Goal: Task Accomplishment & Management: Use online tool/utility

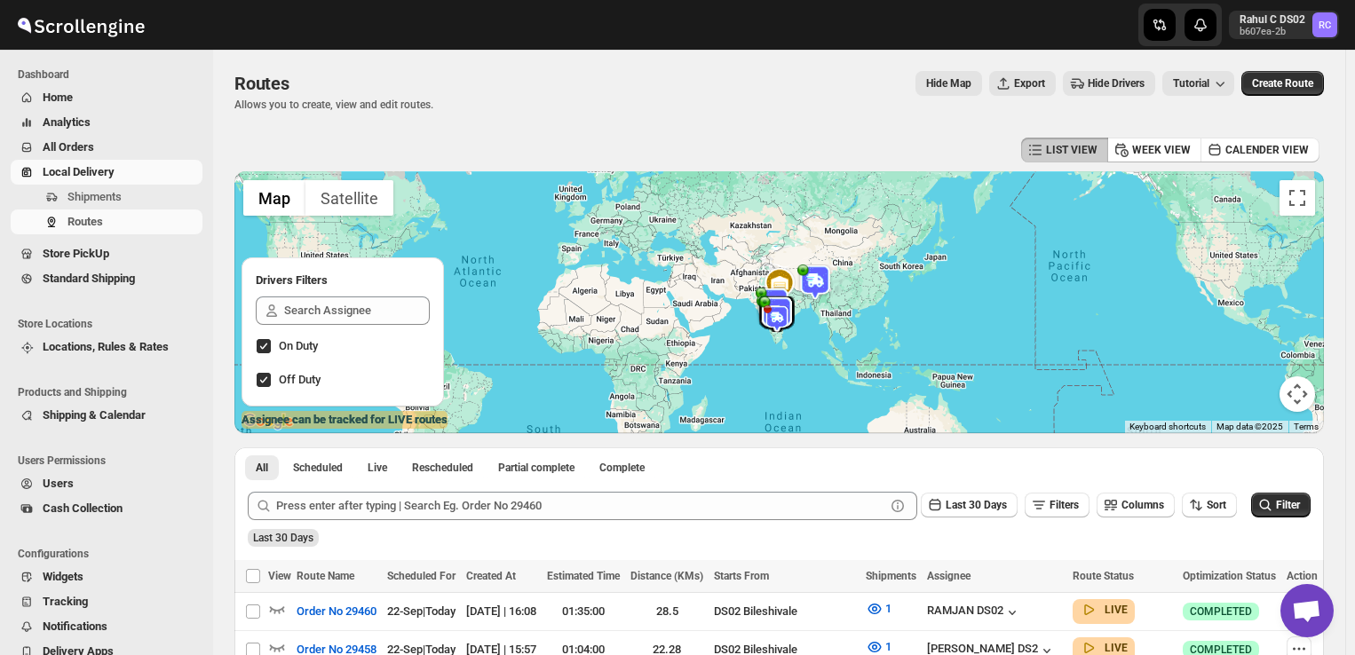
scroll to position [170, 0]
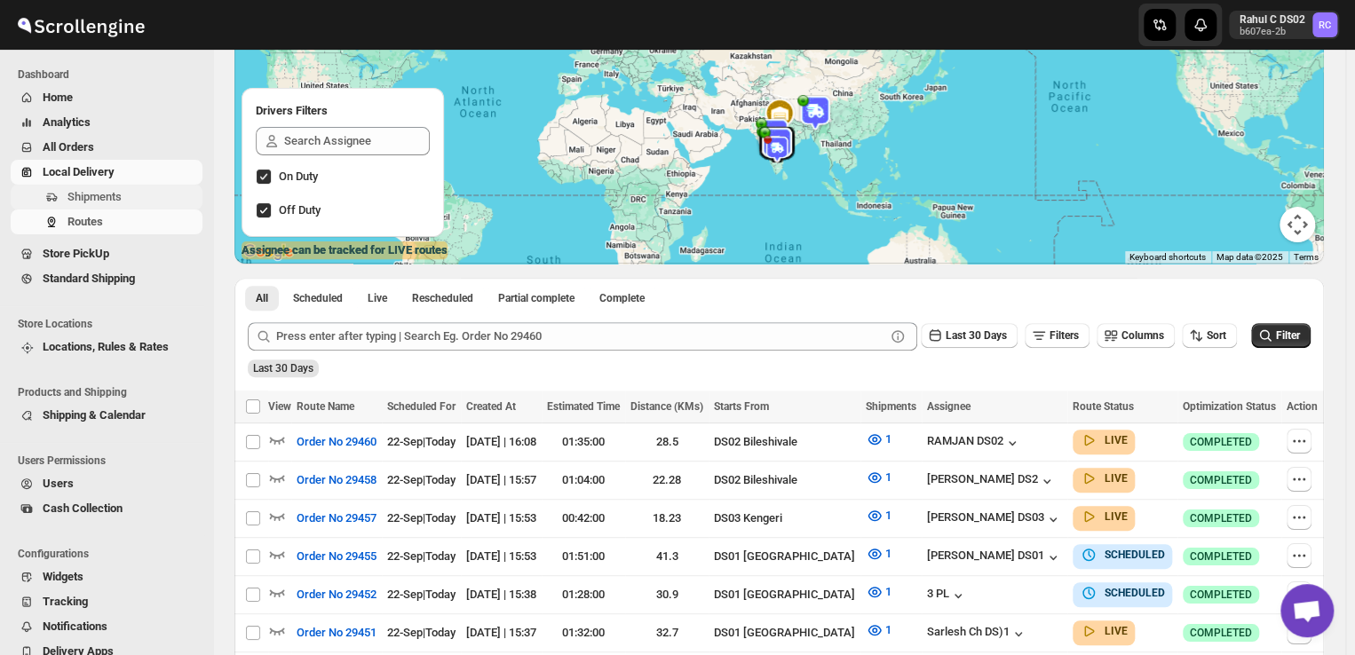
click at [112, 199] on span "Shipments" at bounding box center [94, 196] width 54 height 13
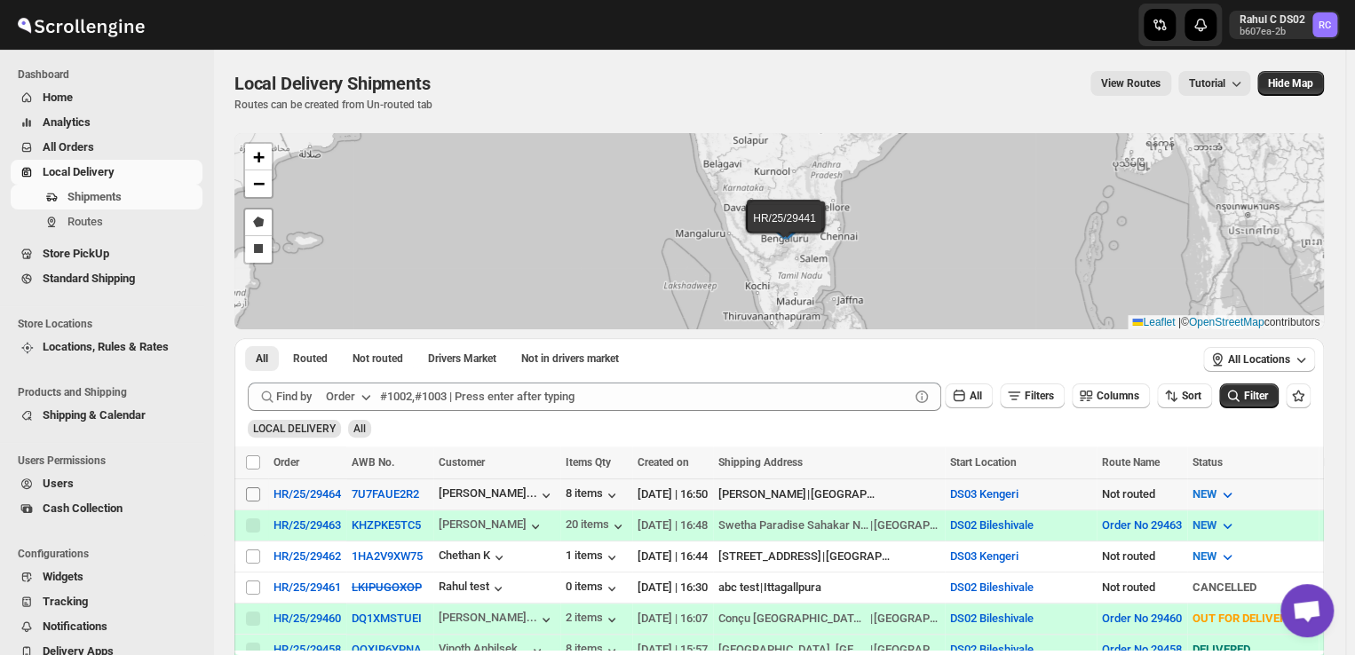
click at [250, 495] on input "Select shipment" at bounding box center [253, 495] width 14 height 14
checkbox input "true"
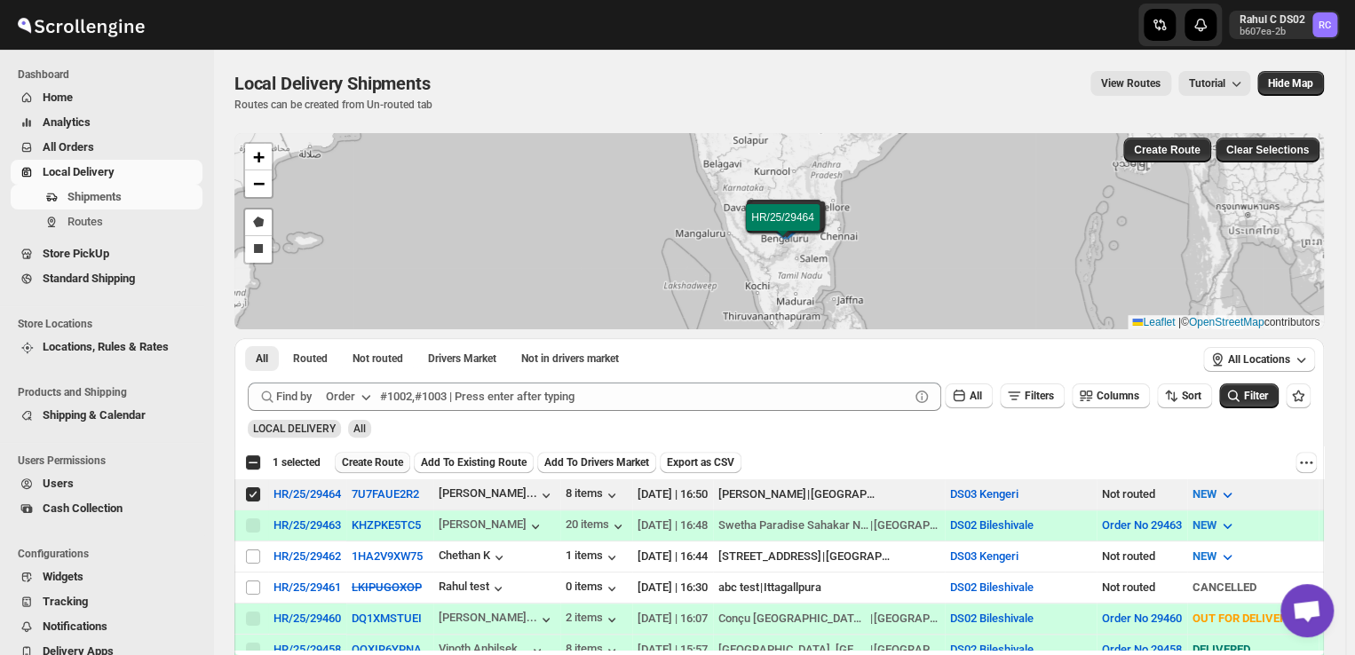
click at [364, 460] on span "Create Route" at bounding box center [372, 463] width 61 height 14
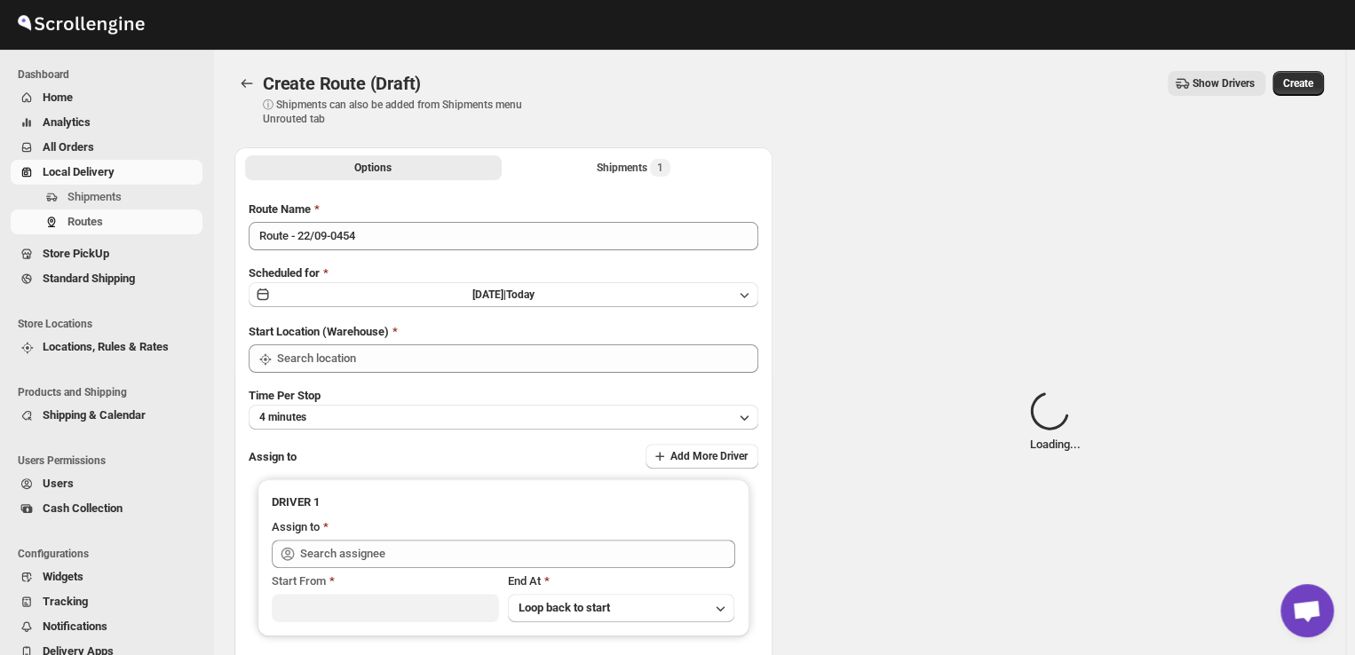
type input "DS03 Kengeri"
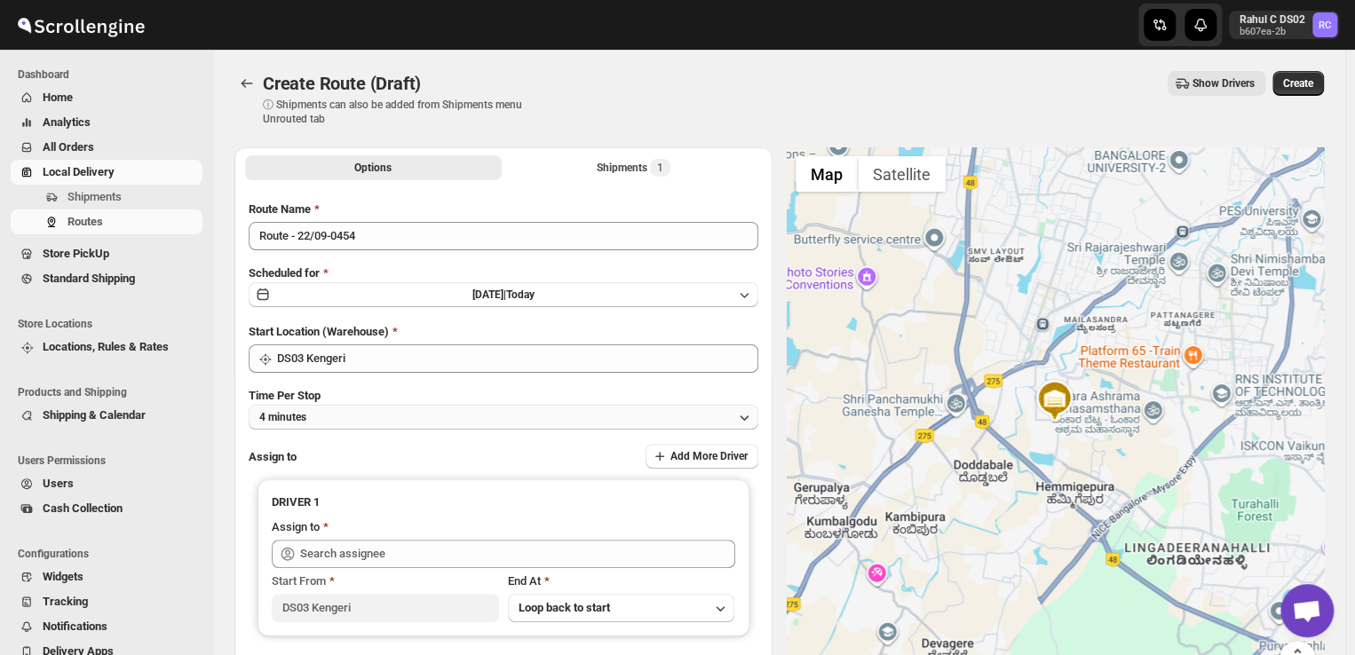
click at [363, 413] on button "4 minutes" at bounding box center [504, 417] width 510 height 25
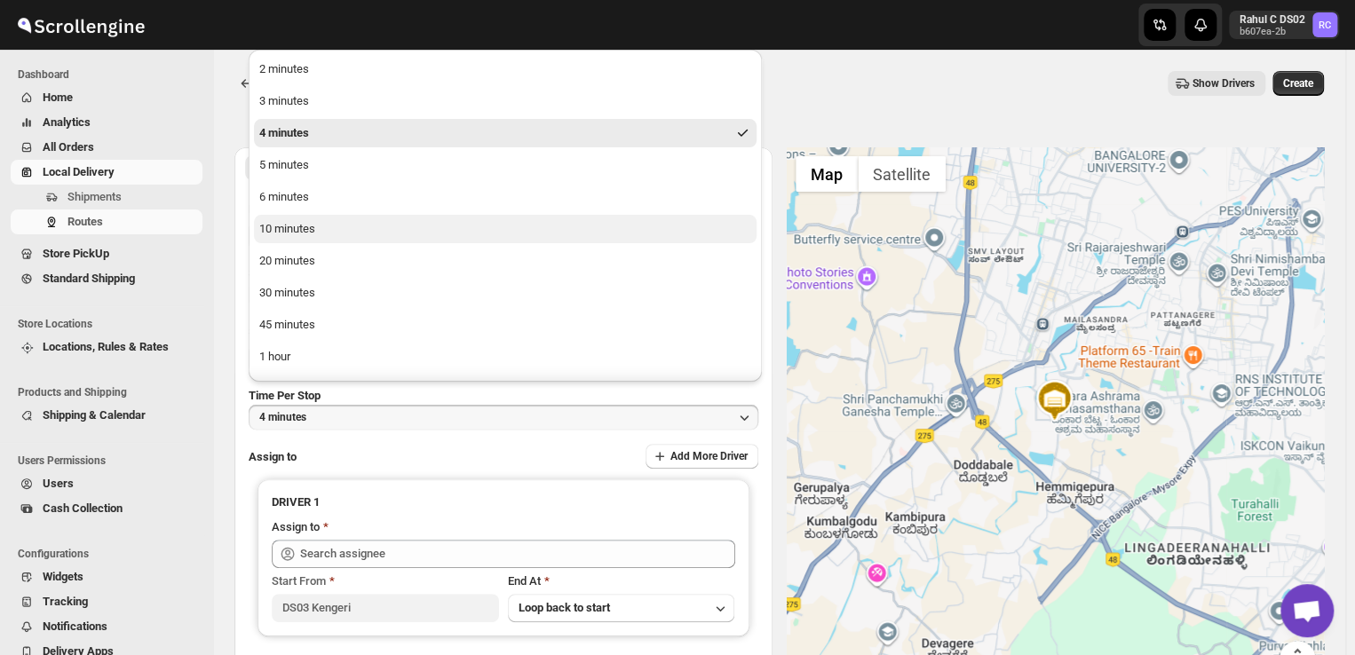
click at [314, 234] on div "10 minutes" at bounding box center [287, 229] width 56 height 18
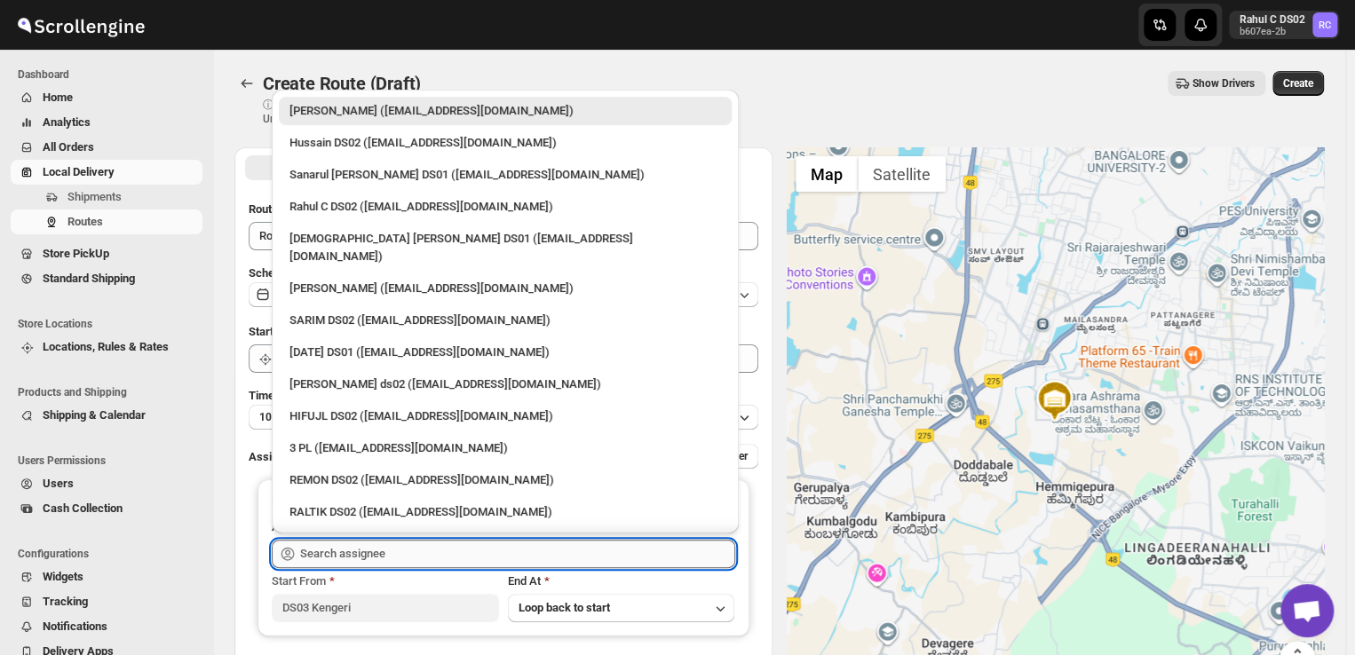
click at [400, 552] on input "text" at bounding box center [517, 554] width 435 height 28
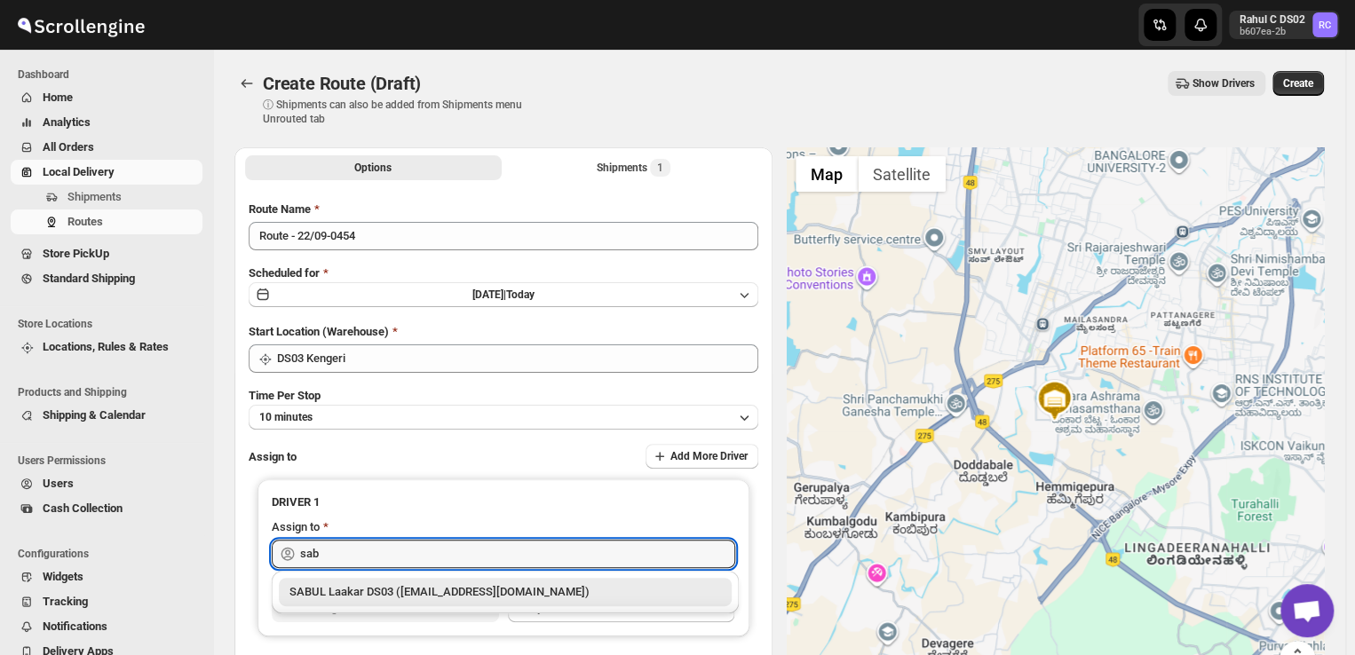
click at [420, 588] on div "SABUL Laakar DS03 ([EMAIL_ADDRESS][DOMAIN_NAME])" at bounding box center [505, 592] width 432 height 18
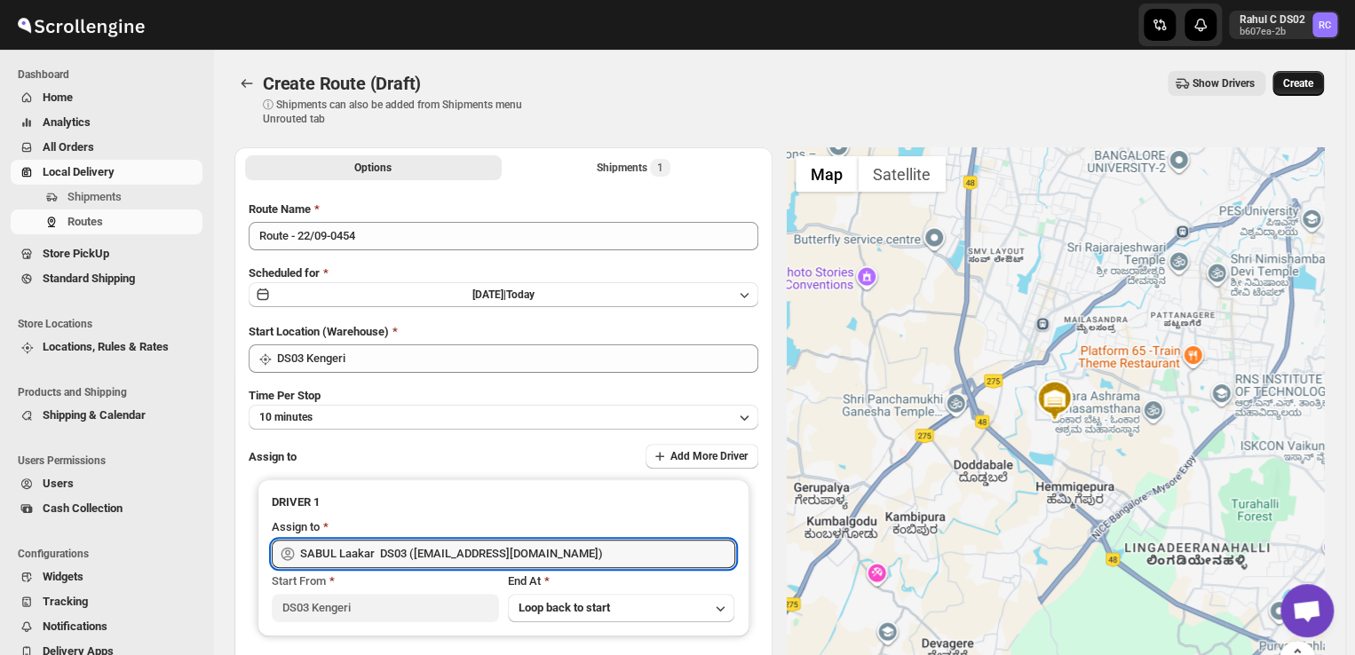
type input "SABUL Laakar DS03 ([EMAIL_ADDRESS][DOMAIN_NAME])"
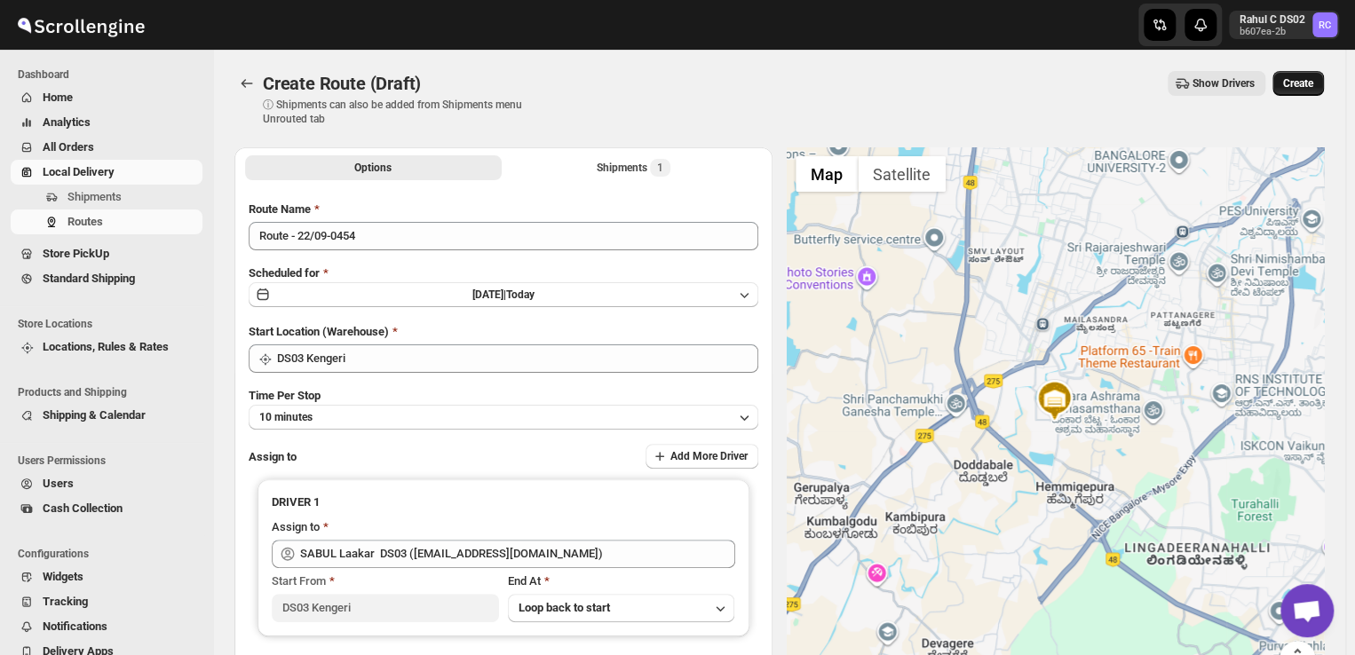
click at [1304, 80] on span "Create" at bounding box center [1298, 83] width 30 height 14
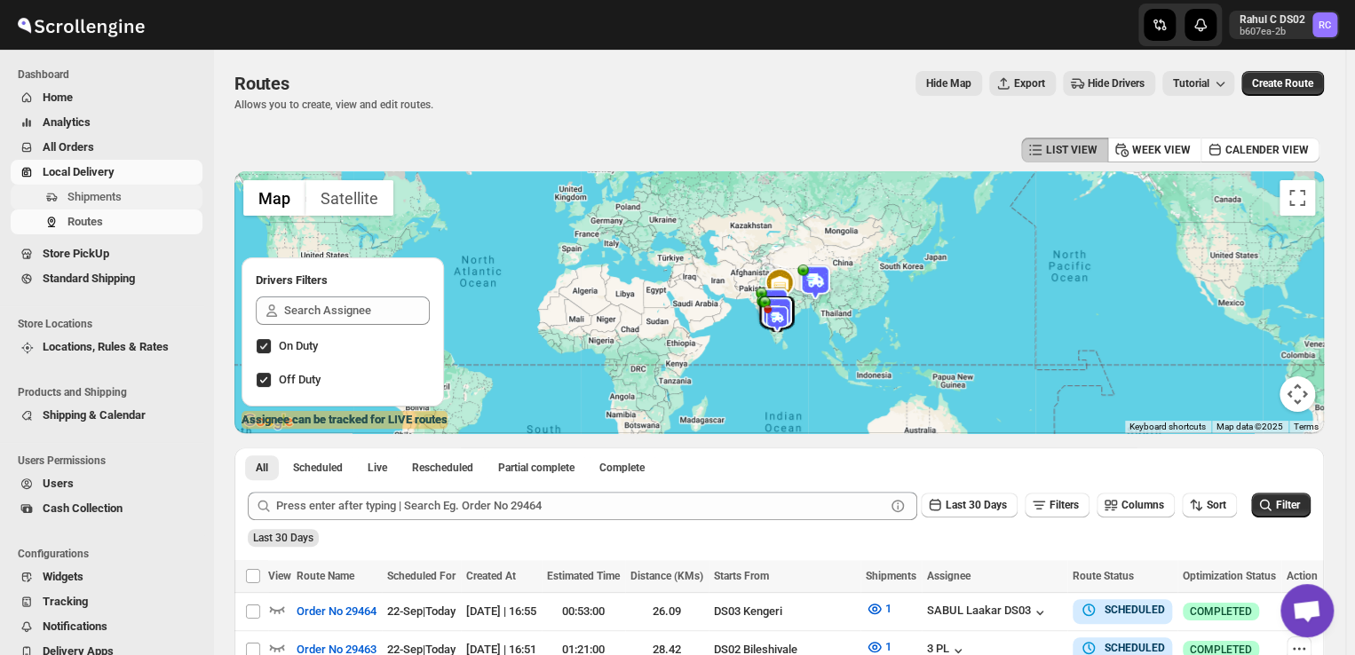
click at [121, 202] on span "Shipments" at bounding box center [94, 196] width 54 height 13
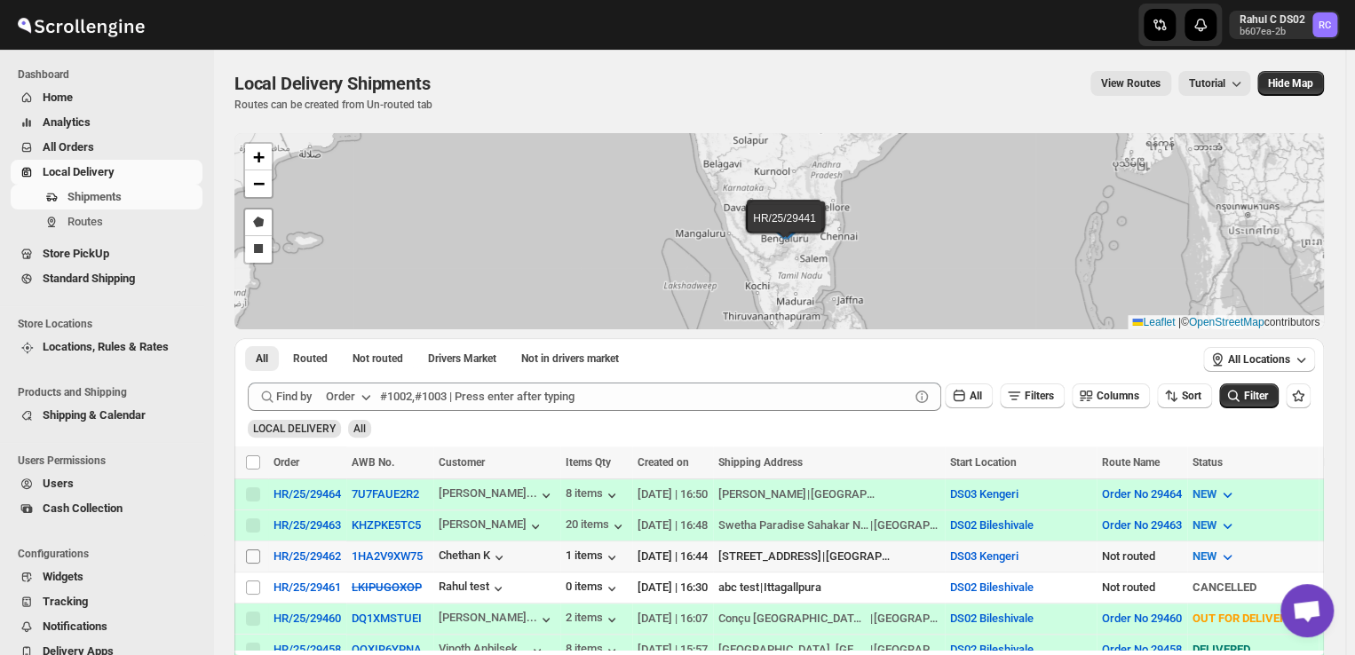
click at [256, 559] on input "Select shipment" at bounding box center [253, 557] width 14 height 14
checkbox input "true"
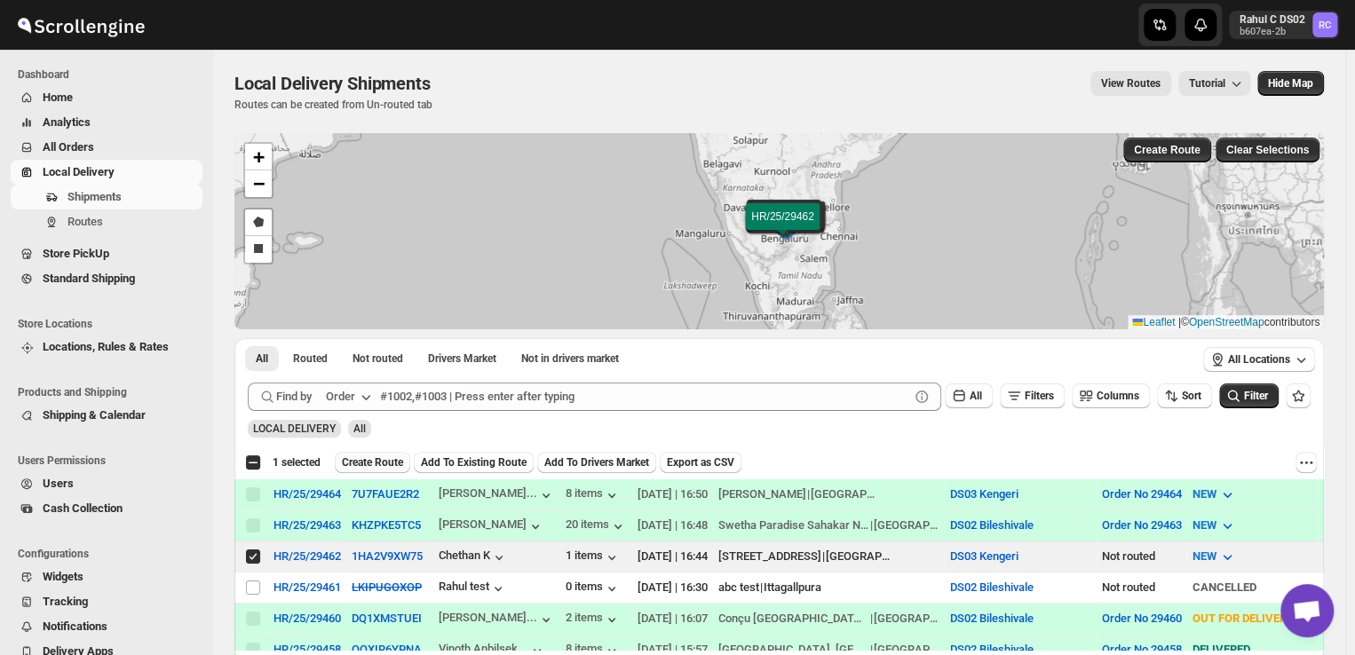
click at [379, 464] on span "Create Route" at bounding box center [372, 463] width 61 height 14
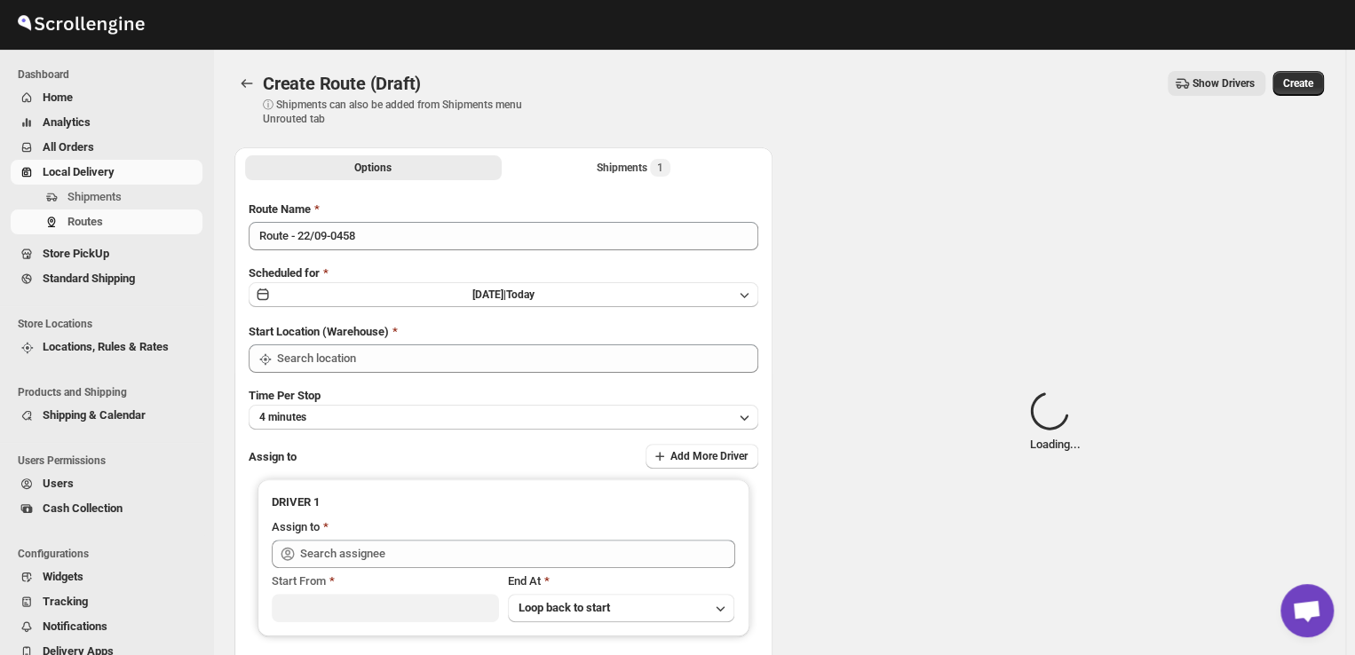
type input "DS03 Kengeri"
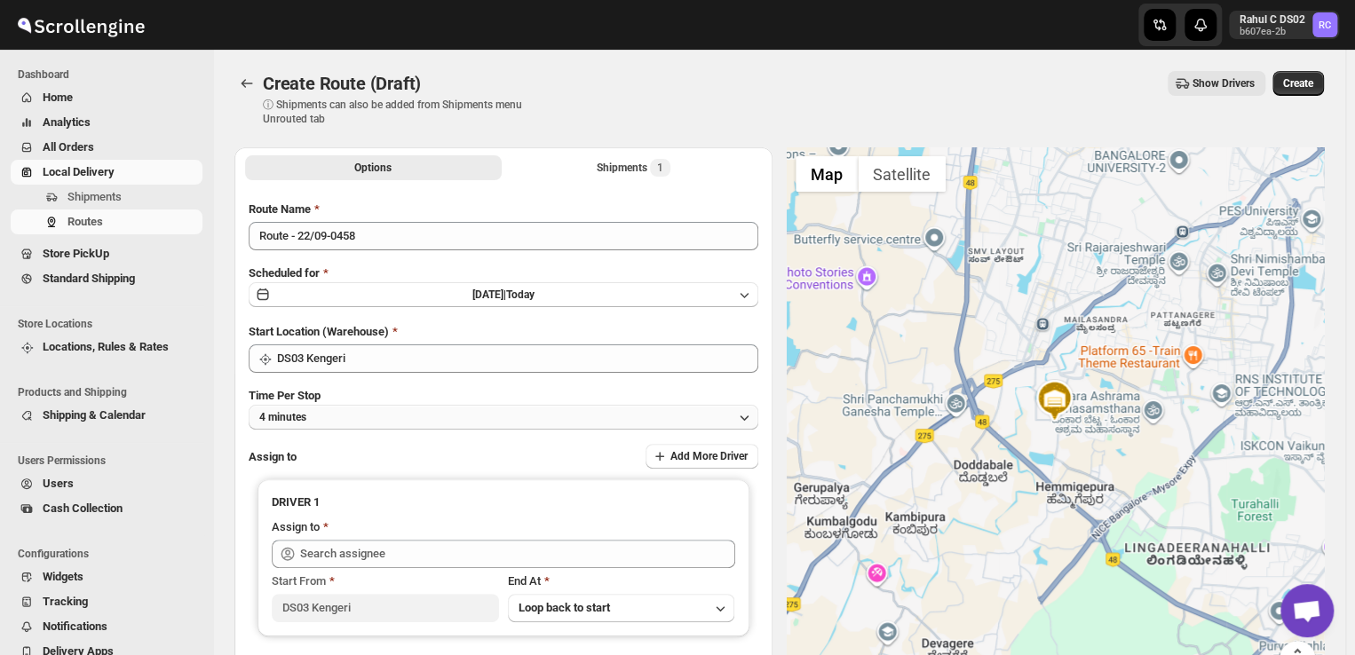
click at [342, 416] on button "4 minutes" at bounding box center [504, 417] width 510 height 25
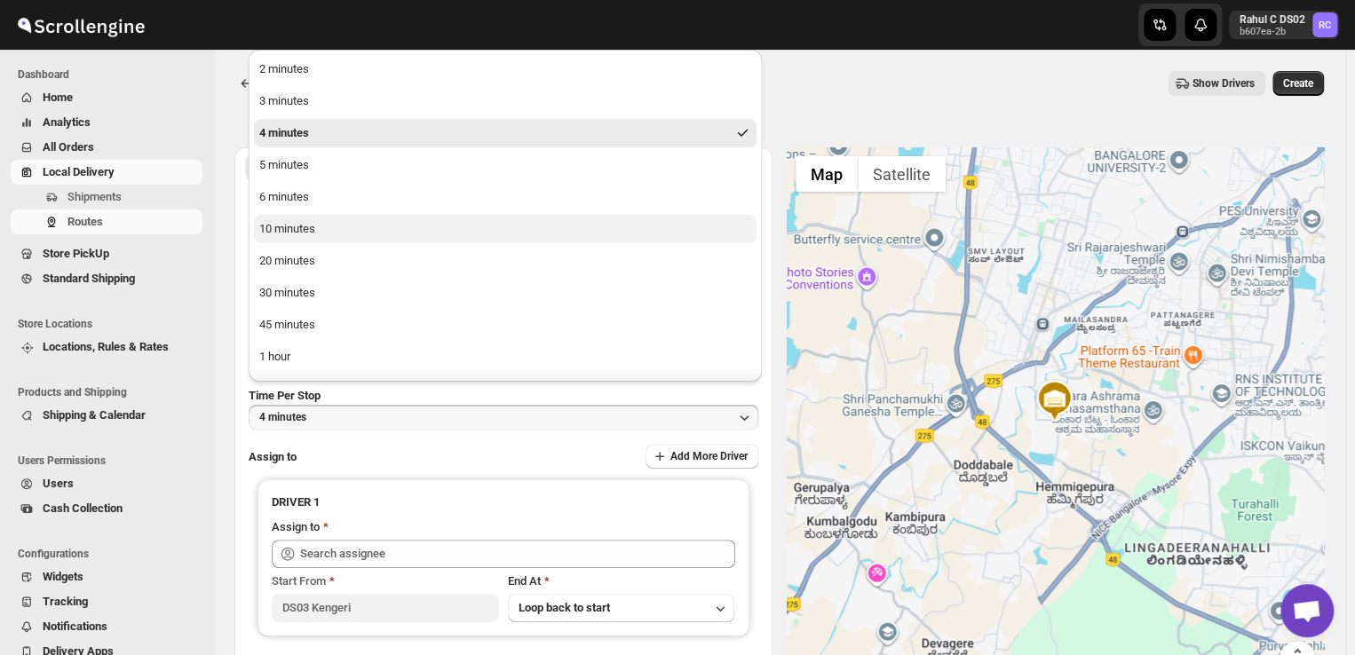
click at [301, 230] on div "10 minutes" at bounding box center [287, 229] width 56 height 18
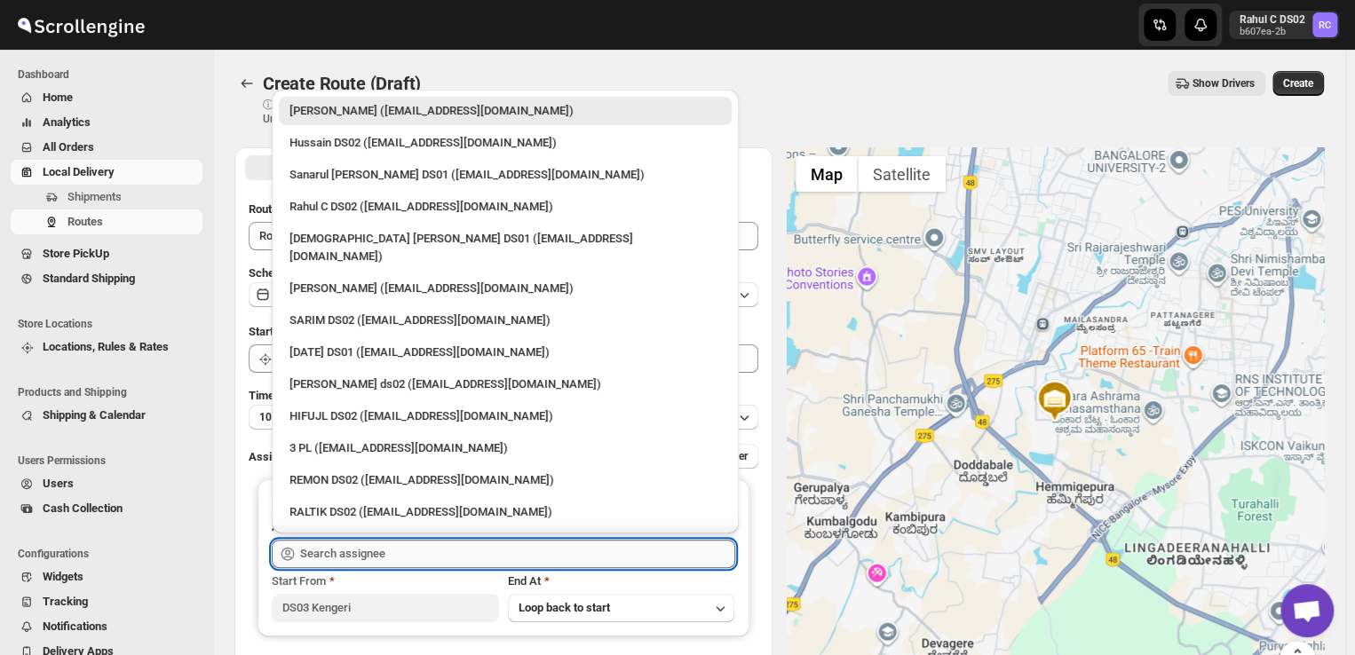
click at [427, 555] on input "text" at bounding box center [517, 554] width 435 height 28
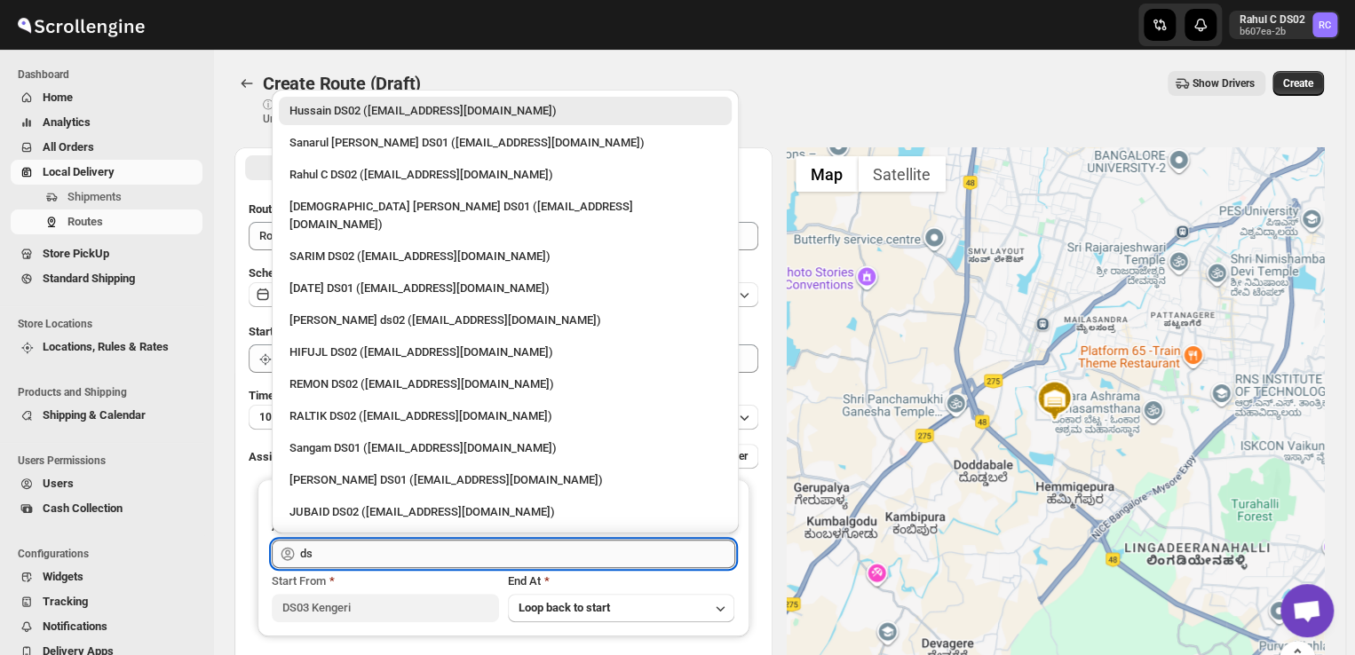
type input "d"
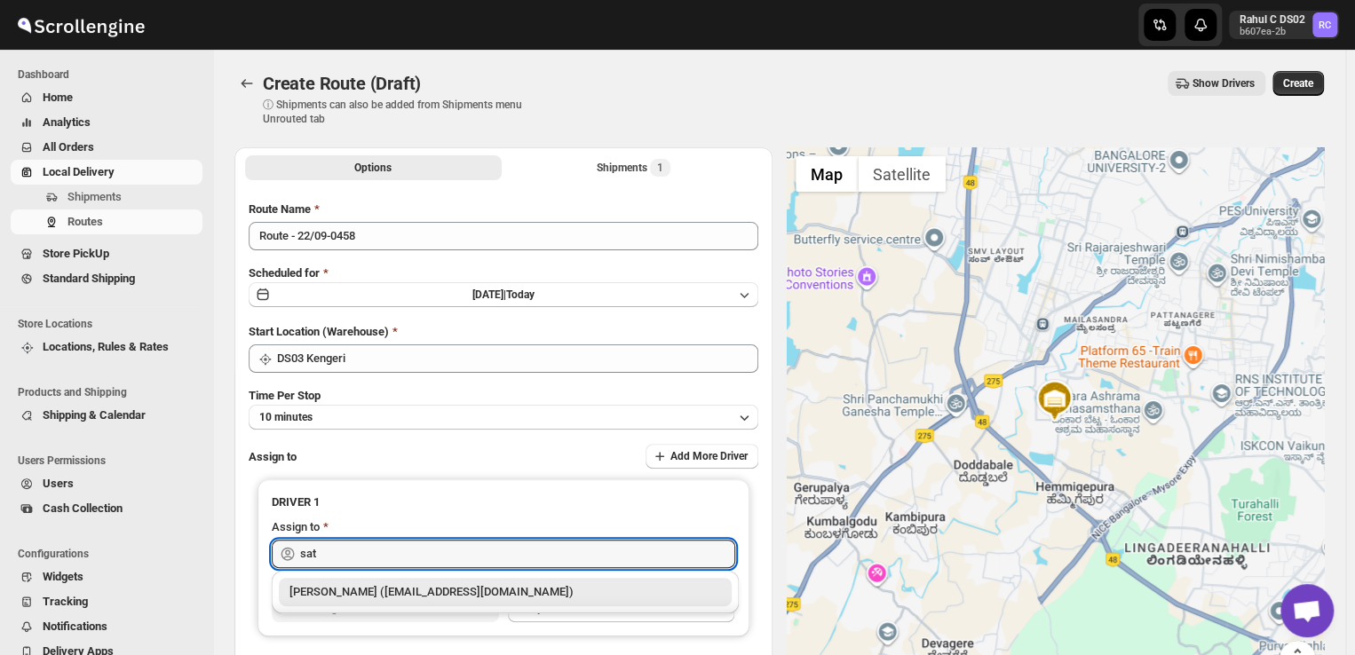
click at [544, 598] on div "[PERSON_NAME] ([EMAIL_ADDRESS][DOMAIN_NAME])" at bounding box center [505, 592] width 432 height 18
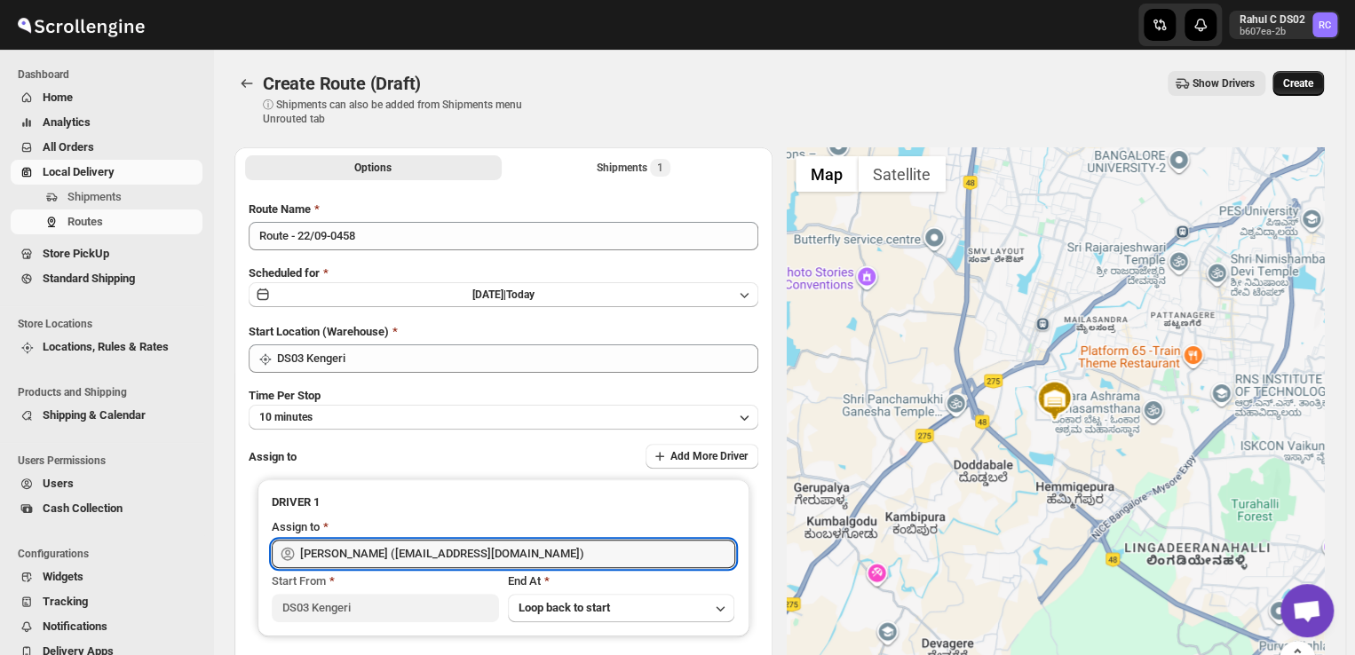
type input "[PERSON_NAME] ([EMAIL_ADDRESS][DOMAIN_NAME])"
click at [1305, 81] on span "Create" at bounding box center [1298, 83] width 30 height 14
